Goal: Task Accomplishment & Management: Use online tool/utility

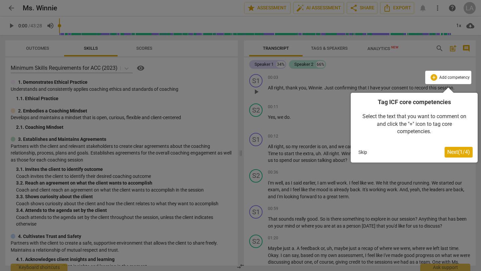
click at [454, 150] on span "Next ( 1 / 4 )" at bounding box center [458, 152] width 23 height 6
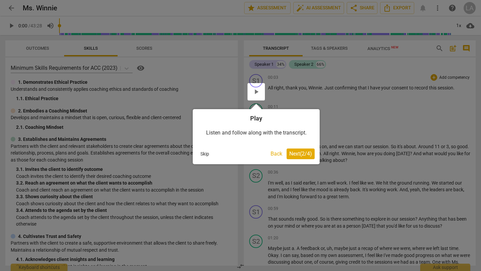
click at [300, 154] on span "Next ( 2 / 4 )" at bounding box center [300, 154] width 23 height 6
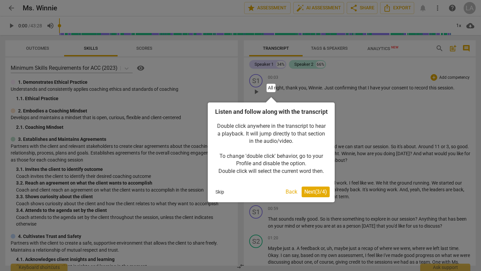
click at [313, 195] on span "Next ( 3 / 4 )" at bounding box center [315, 192] width 23 height 6
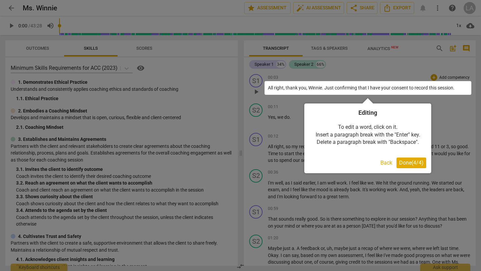
click at [411, 163] on span "Done ( 4 / 4 )" at bounding box center [411, 163] width 24 height 6
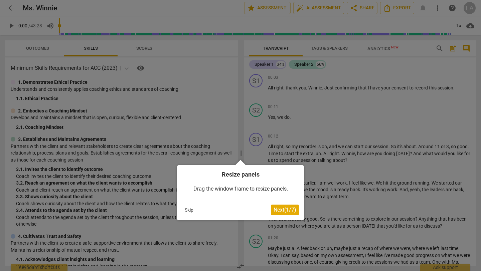
click at [187, 209] on button "Skip" at bounding box center [189, 210] width 14 height 10
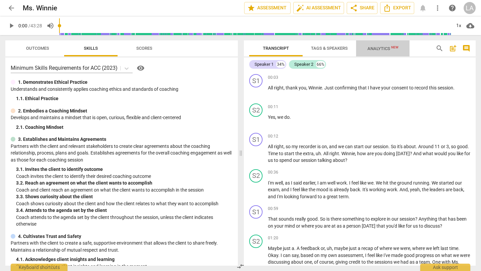
click at [375, 48] on span "Analytics New" at bounding box center [382, 48] width 31 height 5
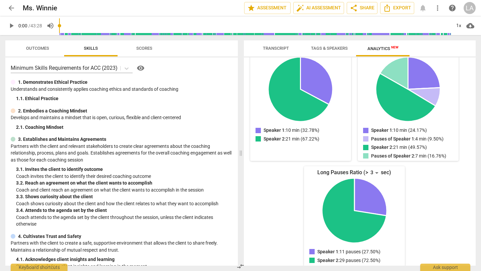
scroll to position [93, 0]
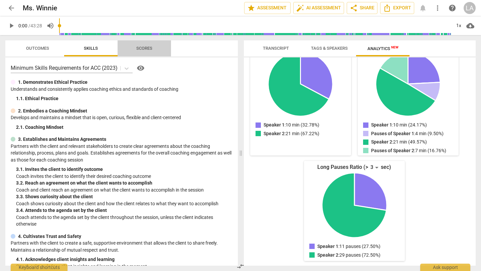
click at [141, 50] on span "Scores" at bounding box center [144, 48] width 16 height 5
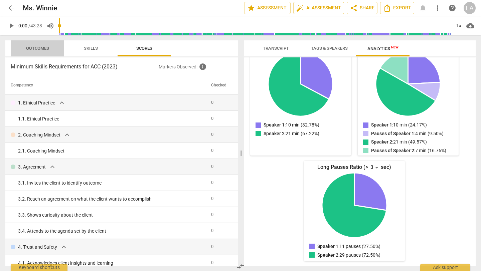
click at [44, 48] on span "Outcomes" at bounding box center [37, 48] width 23 height 5
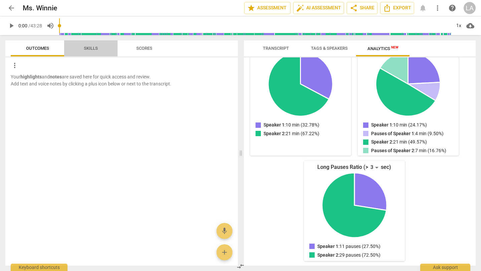
click at [93, 47] on span "Skills" at bounding box center [91, 48] width 14 height 5
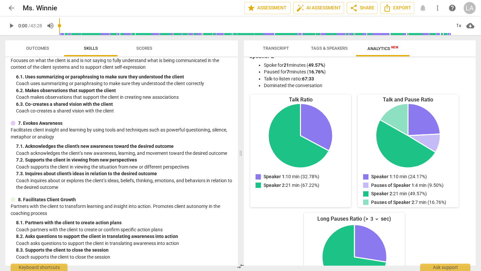
scroll to position [0, 0]
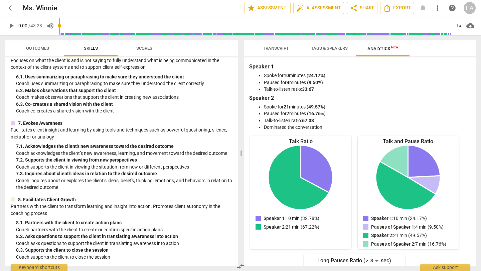
click at [339, 48] on span "Tags & Speakers" at bounding box center [329, 48] width 37 height 5
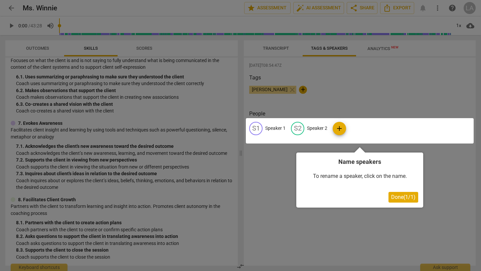
click at [322, 128] on div at bounding box center [360, 130] width 228 height 25
click at [337, 127] on div at bounding box center [360, 130] width 228 height 25
click at [399, 196] on span "Done ( 1 / 1 )" at bounding box center [403, 197] width 24 height 6
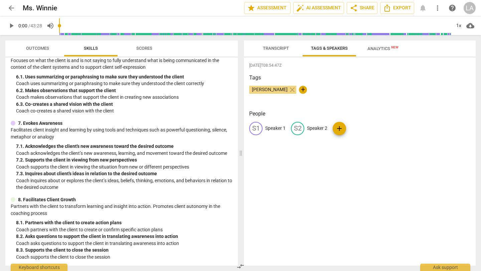
click at [280, 128] on p "Speaker 1" at bounding box center [275, 128] width 20 height 7
type input "[PERSON_NAME]"
click at [358, 128] on p "Speaker 2" at bounding box center [360, 128] width 20 height 7
type input "Winnie"
click at [414, 162] on div "[DATE]T08:54:47Z Tags [PERSON_NAME] close + People L [PERSON_NAME] edit [PERSON…" at bounding box center [360, 161] width 232 height 208
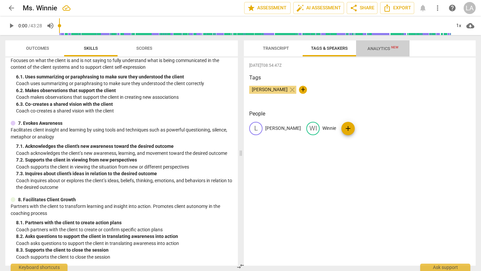
click at [382, 47] on span "Analytics New" at bounding box center [382, 48] width 31 height 5
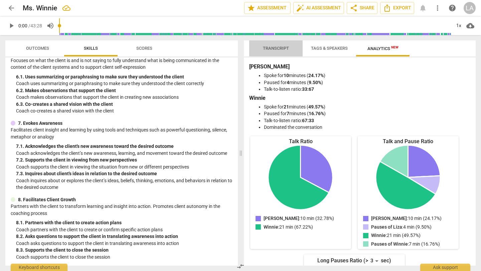
click at [284, 50] on span "Transcript" at bounding box center [276, 48] width 26 height 5
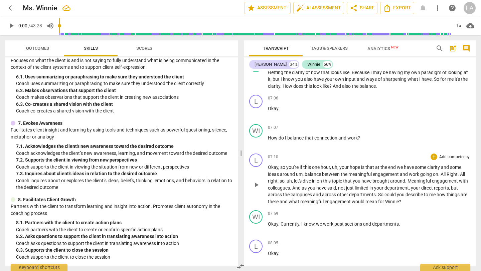
scroll to position [1056, 0]
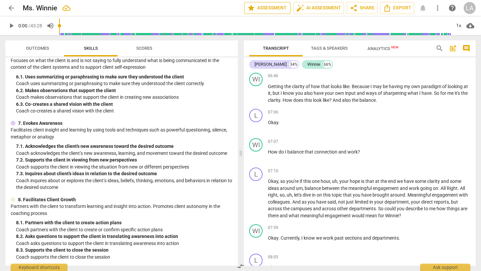
click at [273, 7] on span "star Assessment" at bounding box center [267, 8] width 40 height 8
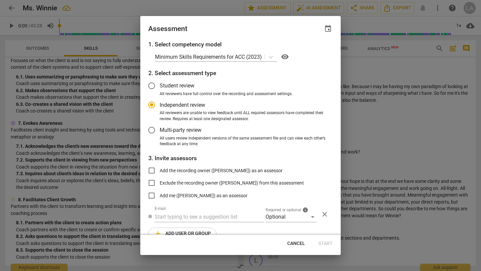
scroll to position [12, 0]
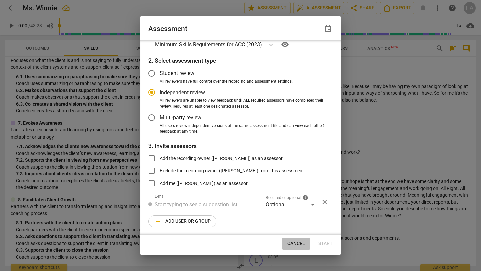
click at [294, 243] on span "Cancel" at bounding box center [296, 243] width 18 height 7
radio input "false"
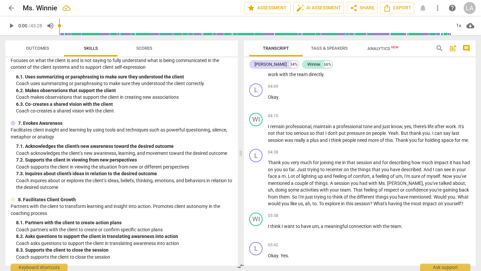
scroll to position [607, 0]
